Goal: Check status

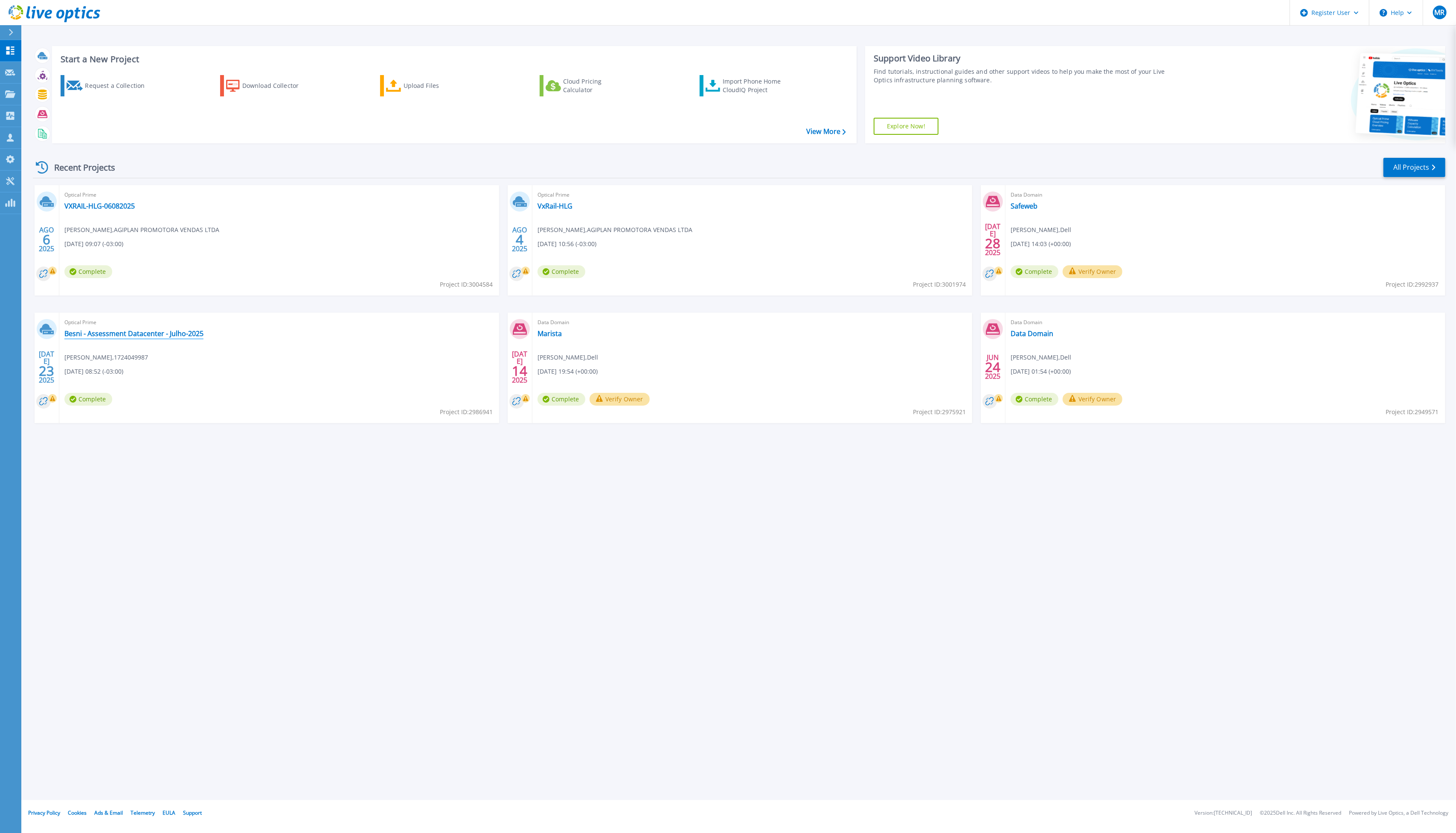
click at [162, 330] on link "Besni - Assessment Datacenter - Julho-2025" at bounding box center [134, 333] width 139 height 8
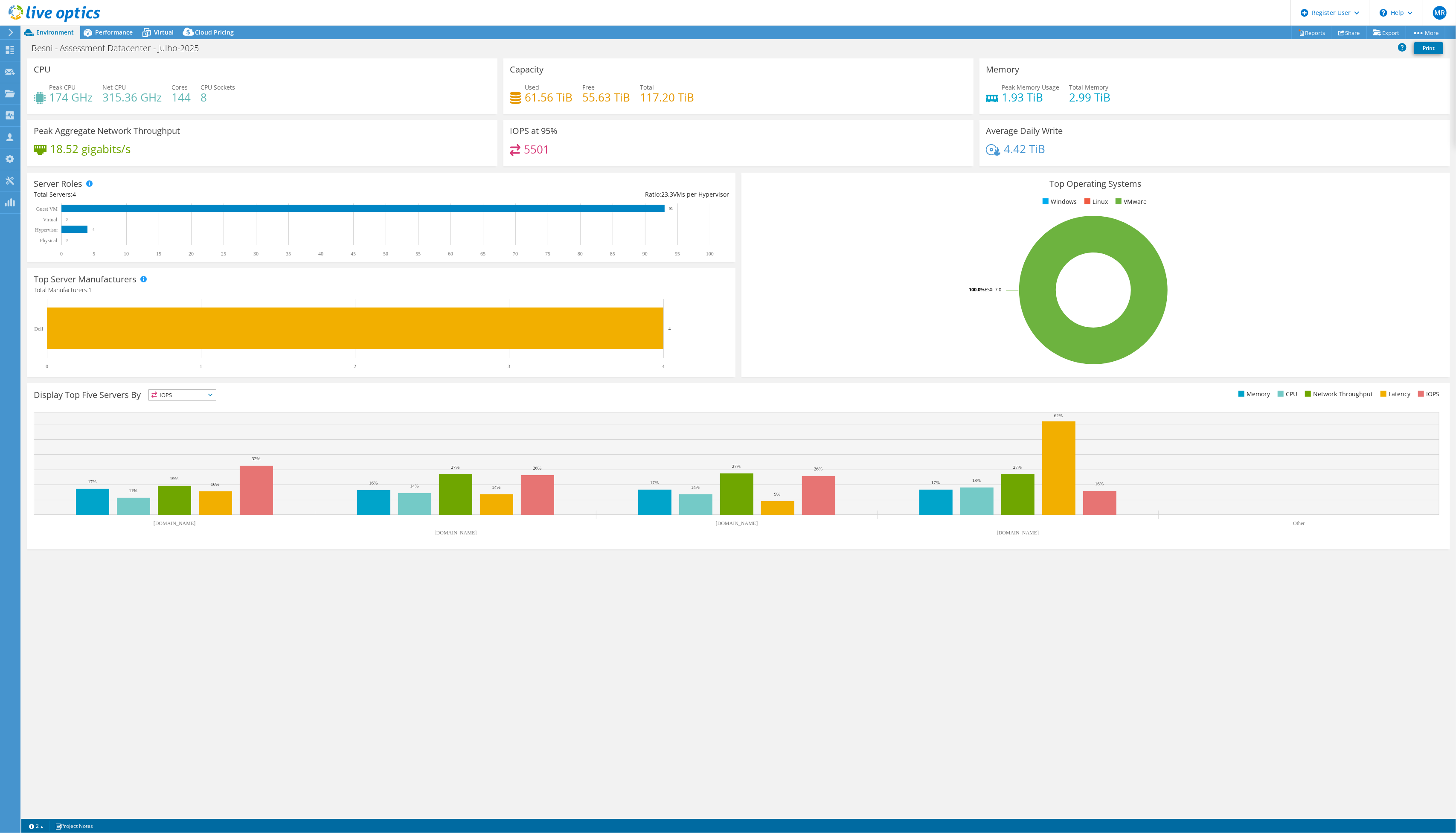
select select "USD"
click at [121, 36] on span "Performance" at bounding box center [114, 32] width 38 height 8
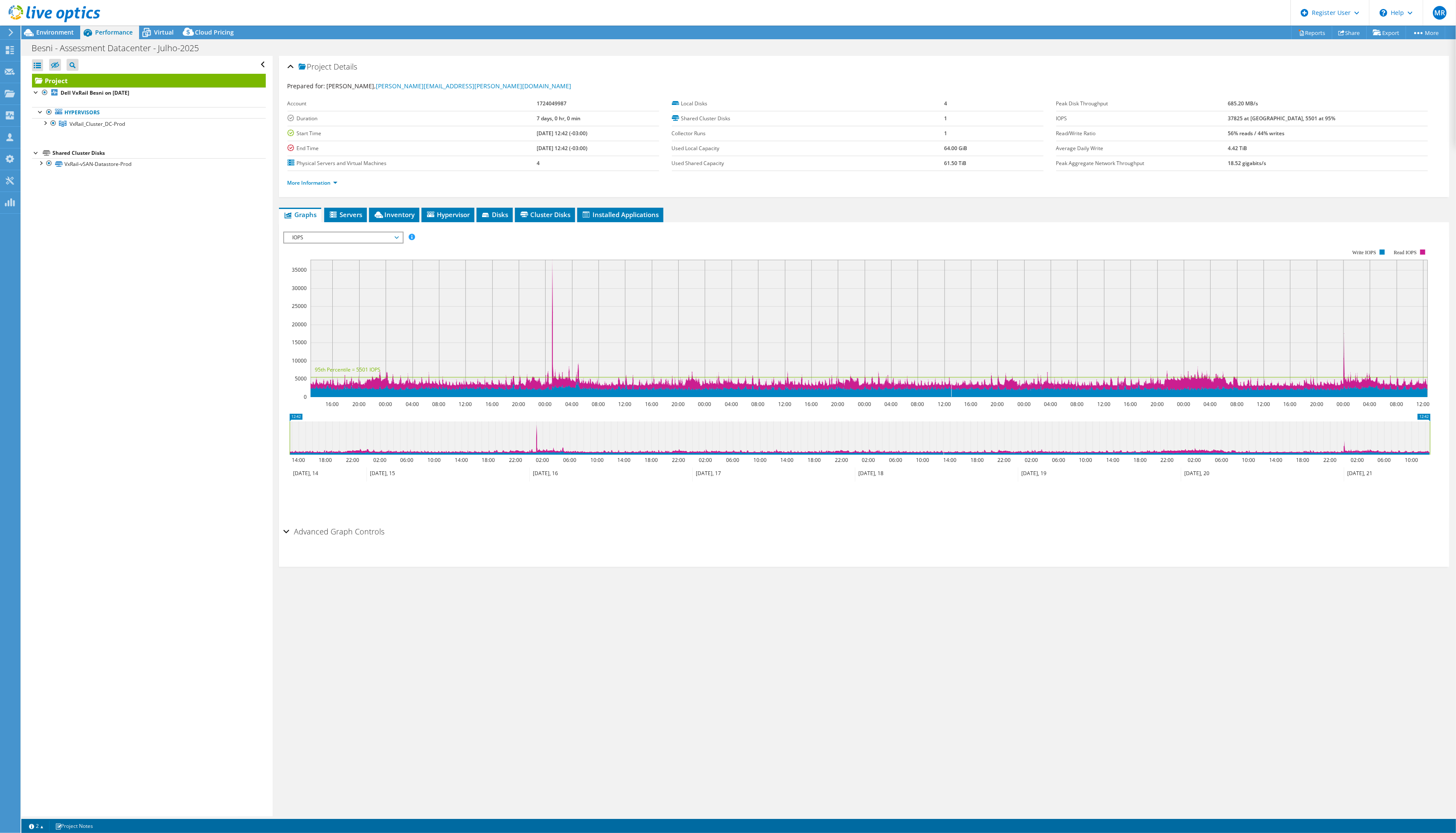
click at [162, 34] on span "Virtual" at bounding box center [163, 32] width 19 height 8
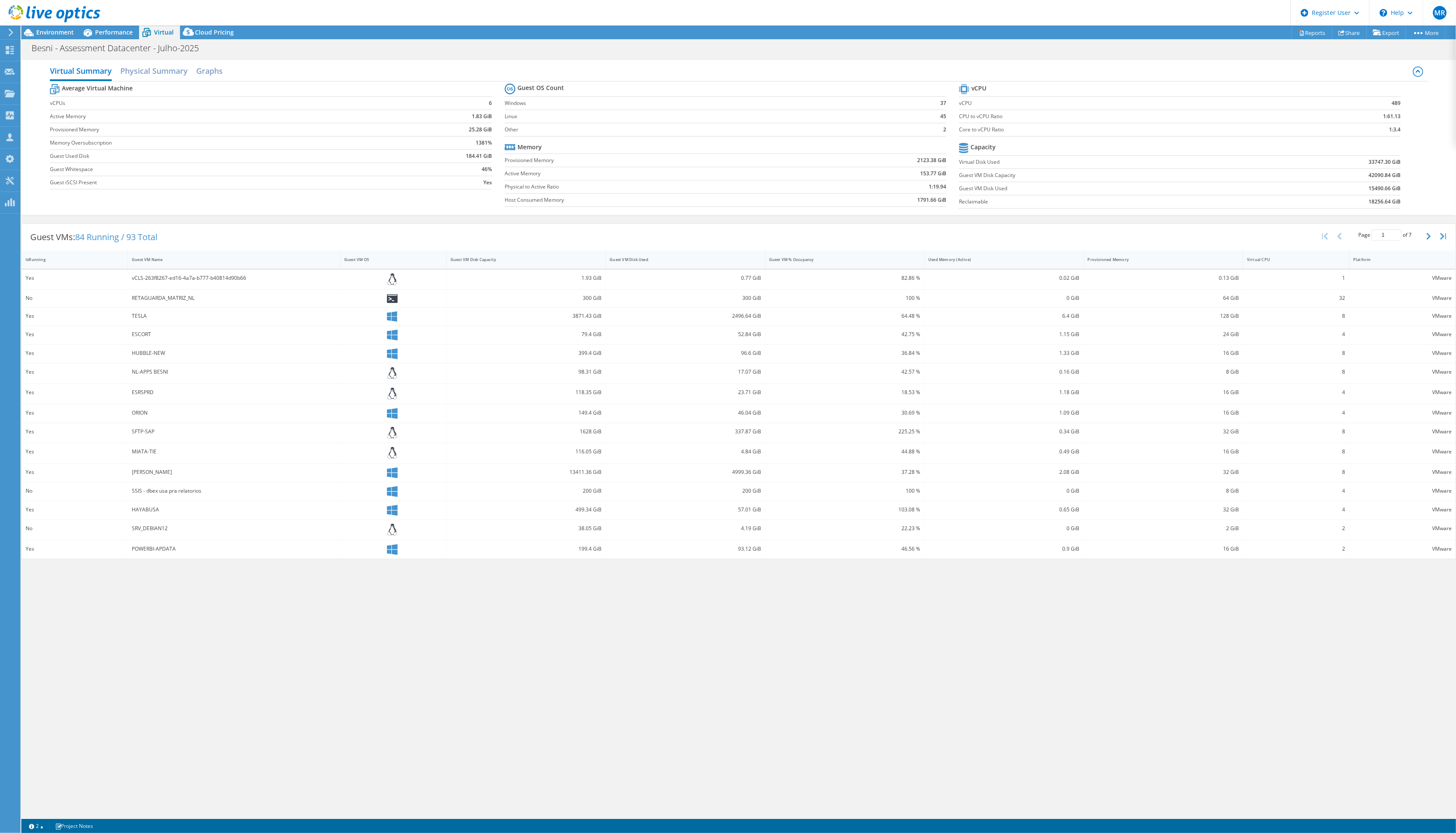
click at [654, 262] on div "Guest VM Disk Used" at bounding box center [680, 259] width 140 height 6
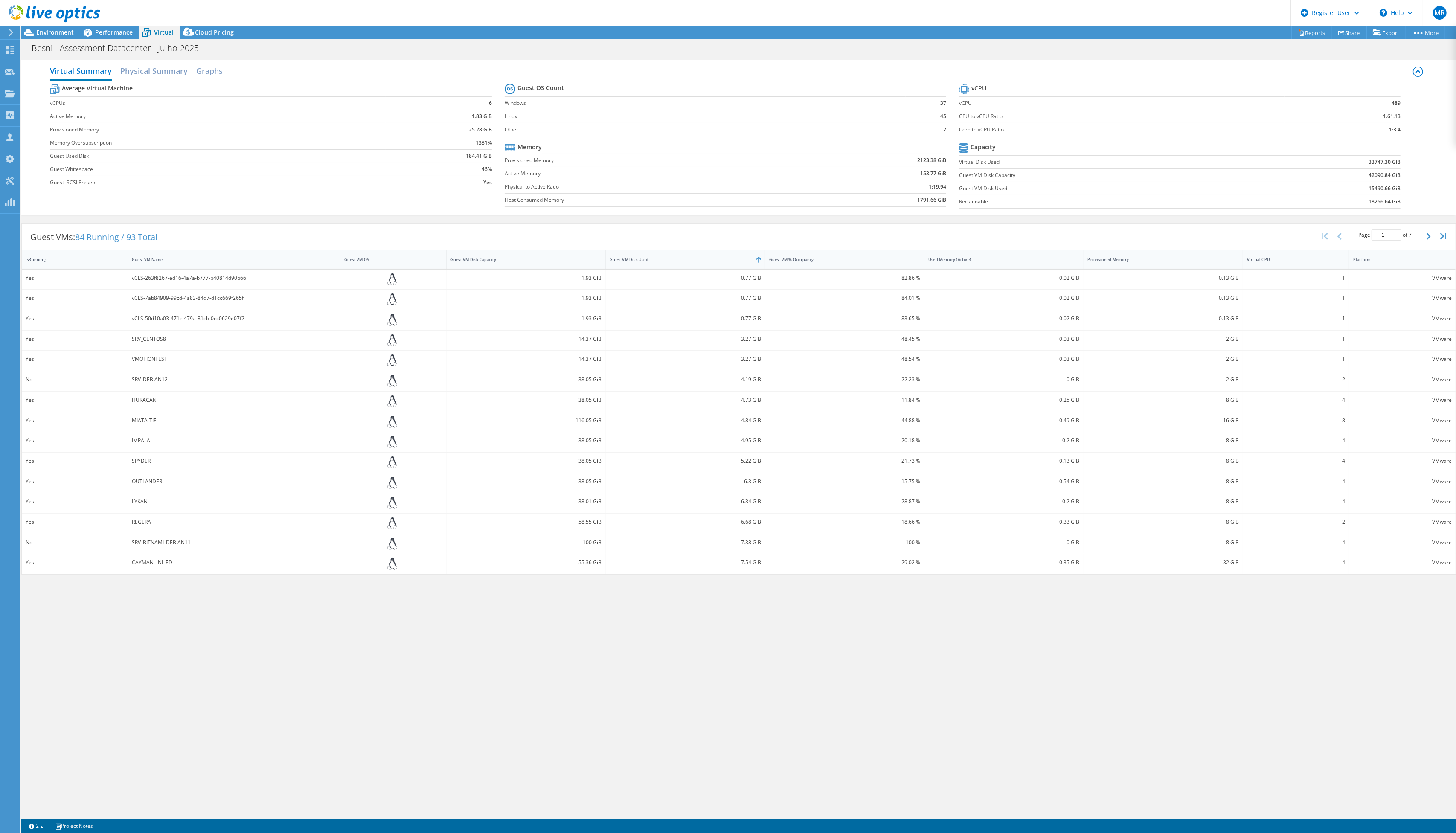
click at [654, 262] on div "Guest VM Disk Used" at bounding box center [680, 259] width 140 height 6
